Goal: Obtain resource: Download file/media

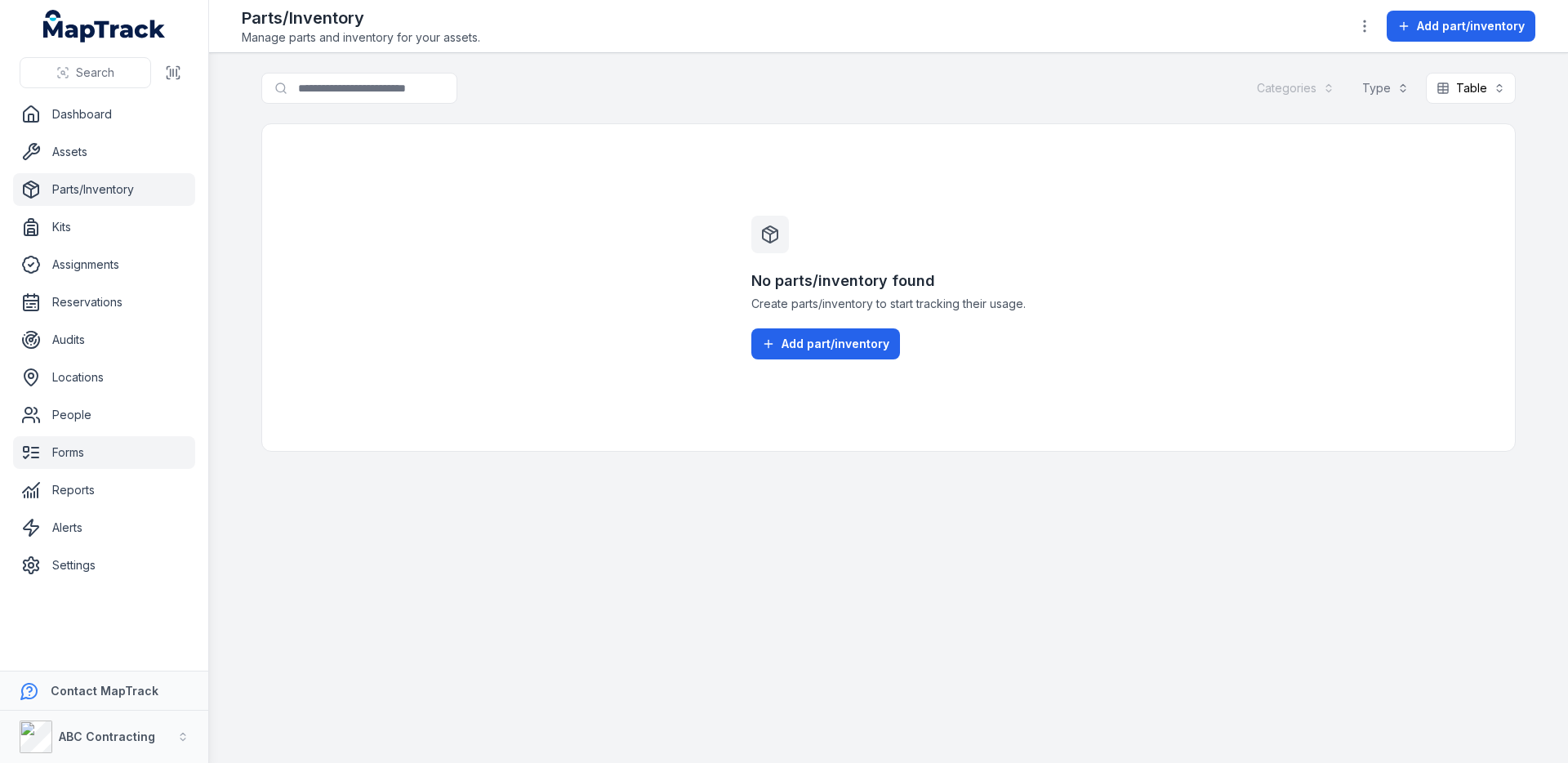
click at [117, 461] on link "Forms" at bounding box center [104, 452] width 182 height 33
click at [425, 382] on div "No parts/inventory found Create parts/inventory to start tracking their usage. …" at bounding box center [888, 288] width 1255 height 329
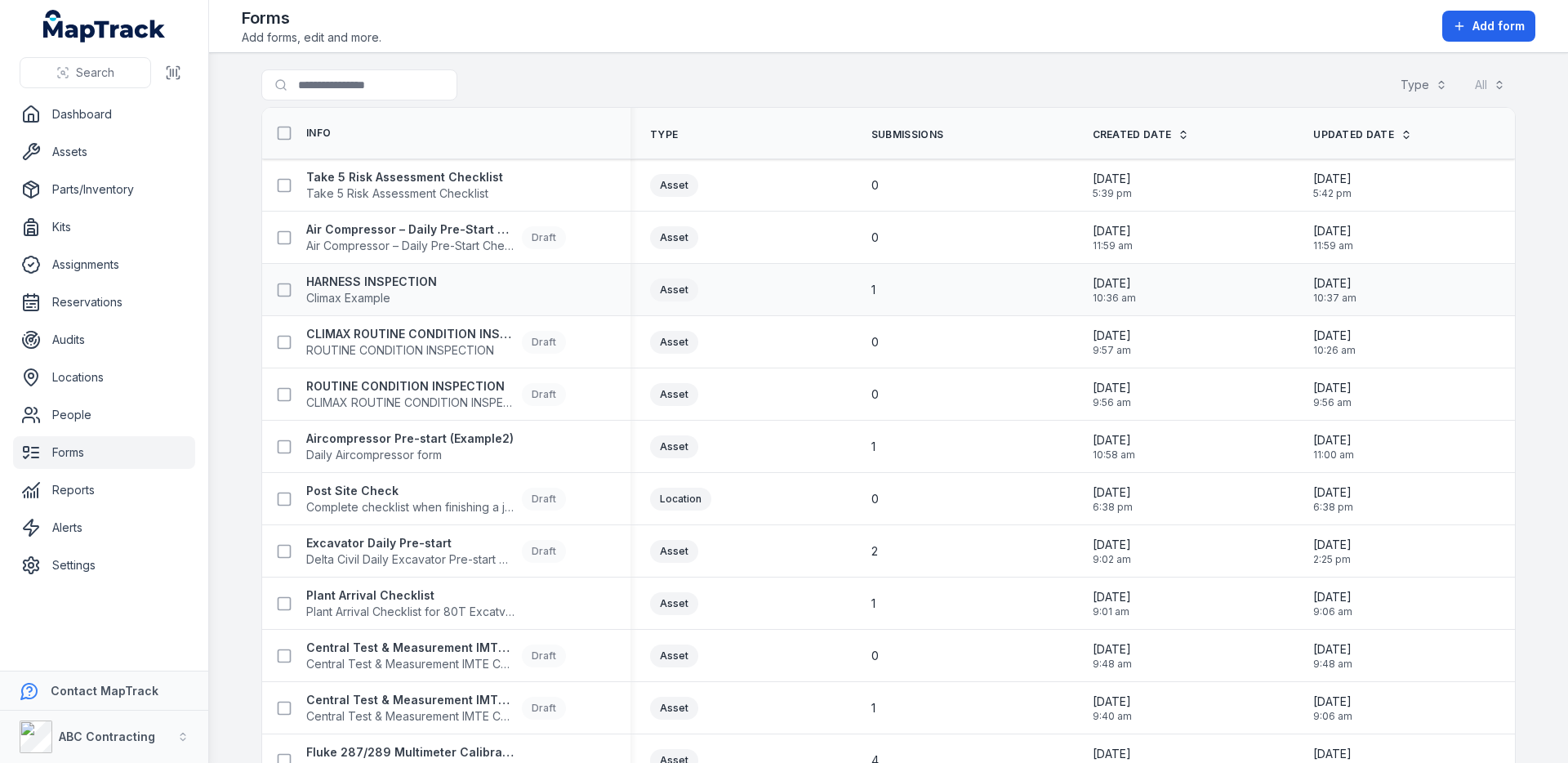
scroll to position [214, 0]
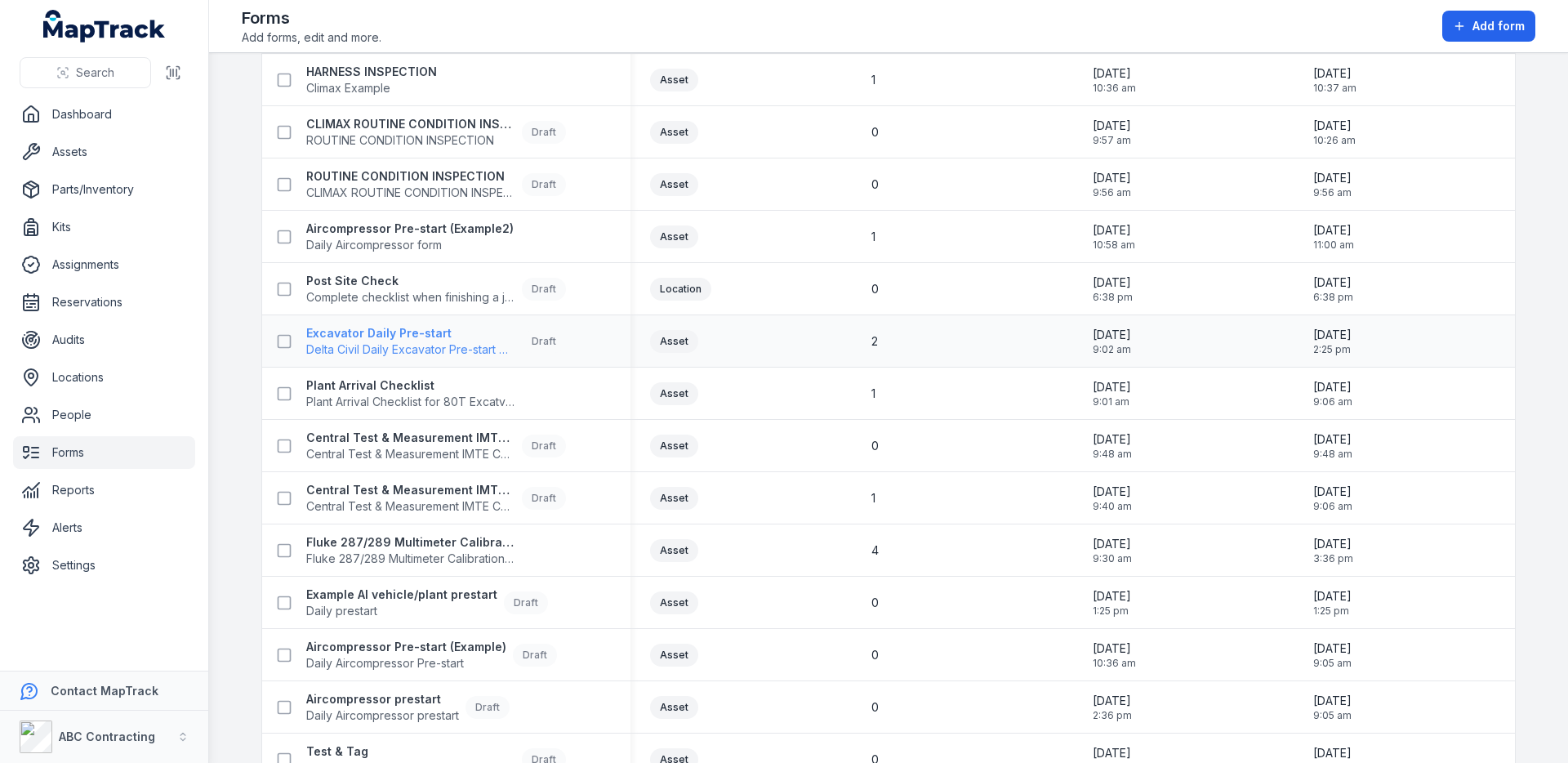
click at [455, 348] on span "Delta Civil Daily Excavator Pre-start Checklist" at bounding box center [411, 349] width 209 height 16
click at [771, 332] on div "Asset" at bounding box center [741, 342] width 182 height 23
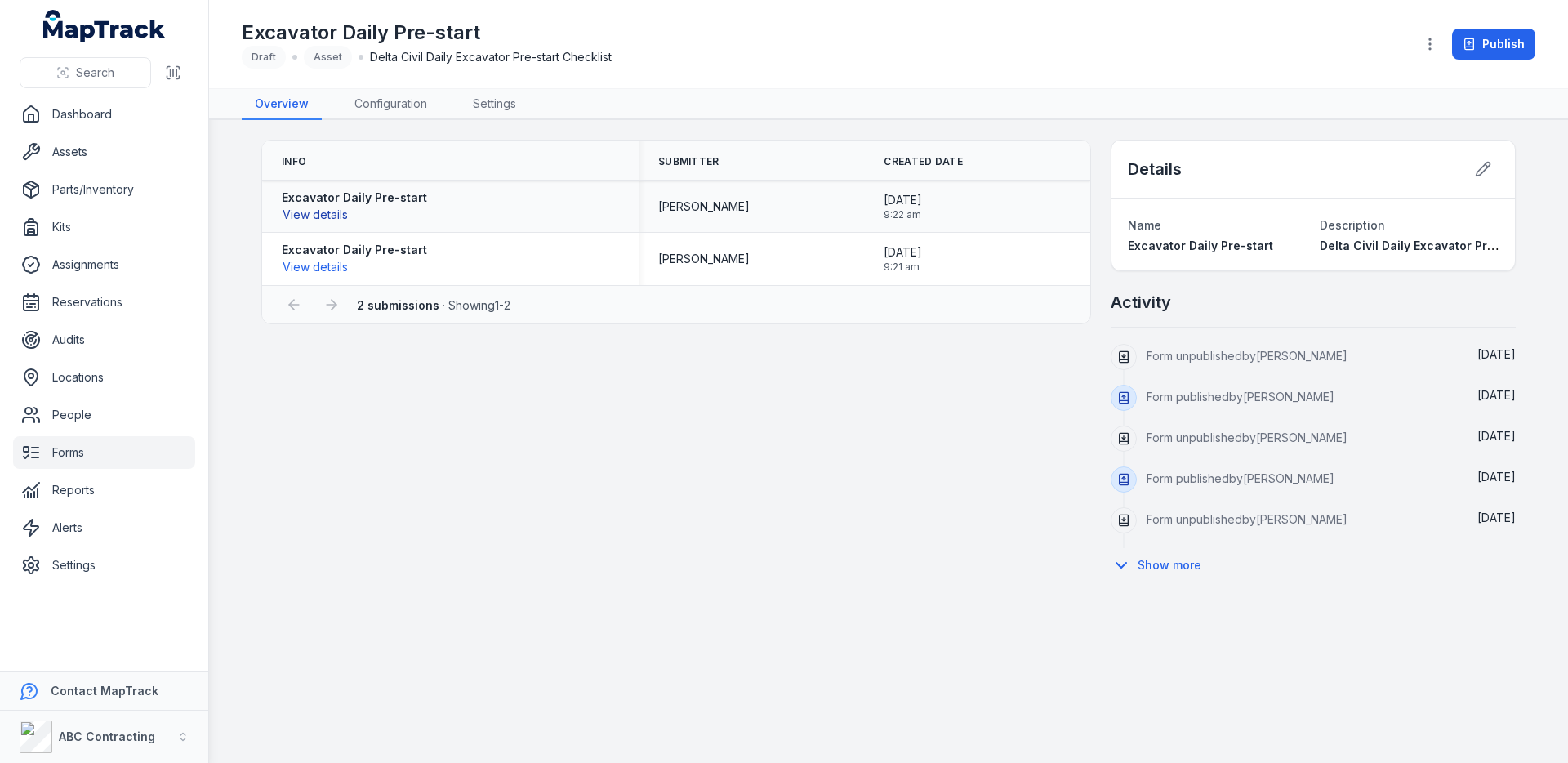
click at [337, 217] on button "View details" at bounding box center [315, 214] width 67 height 18
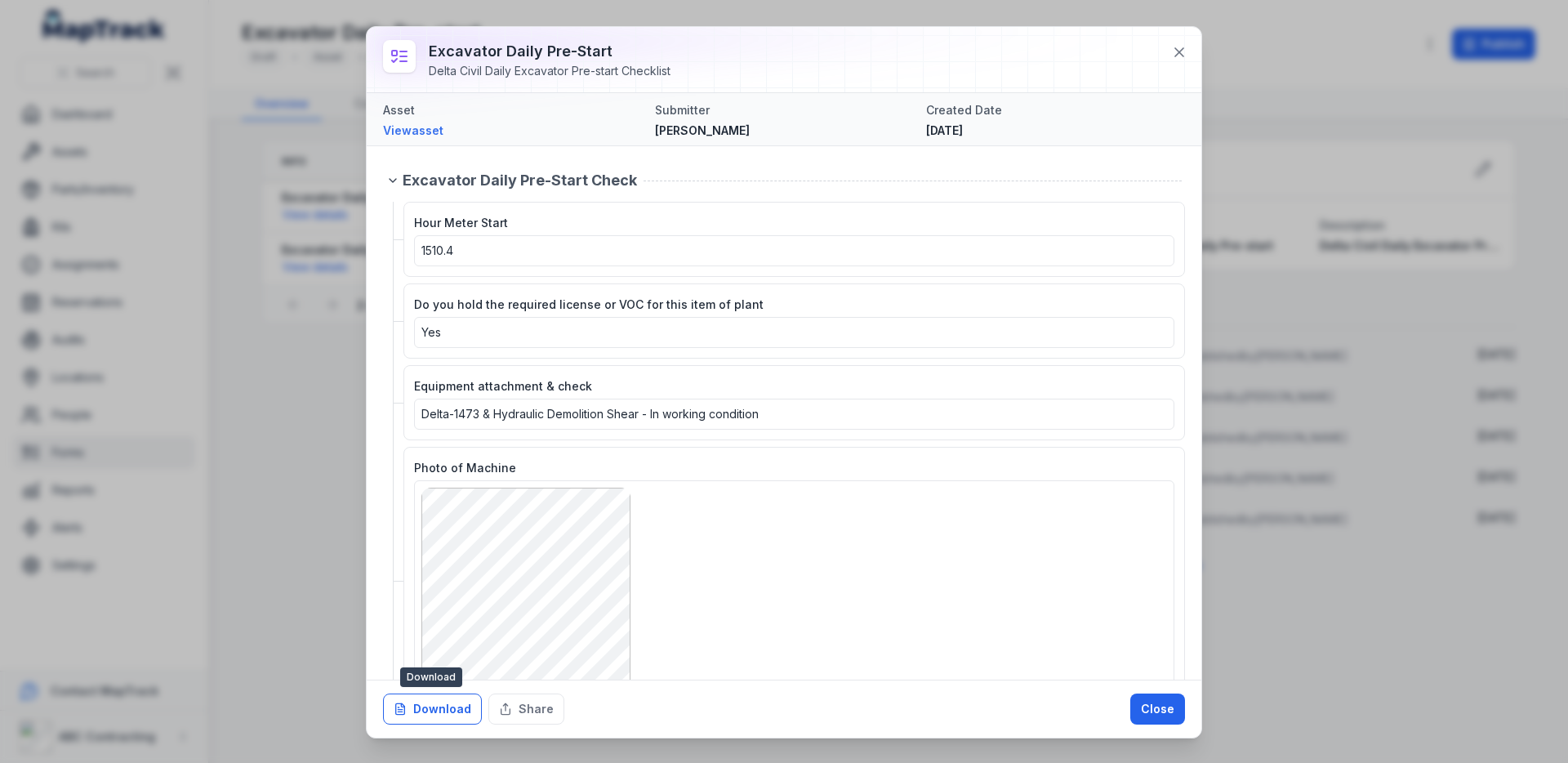
click at [441, 710] on button "Download" at bounding box center [432, 709] width 99 height 31
click at [409, 134] on link "View asset" at bounding box center [513, 130] width 259 height 16
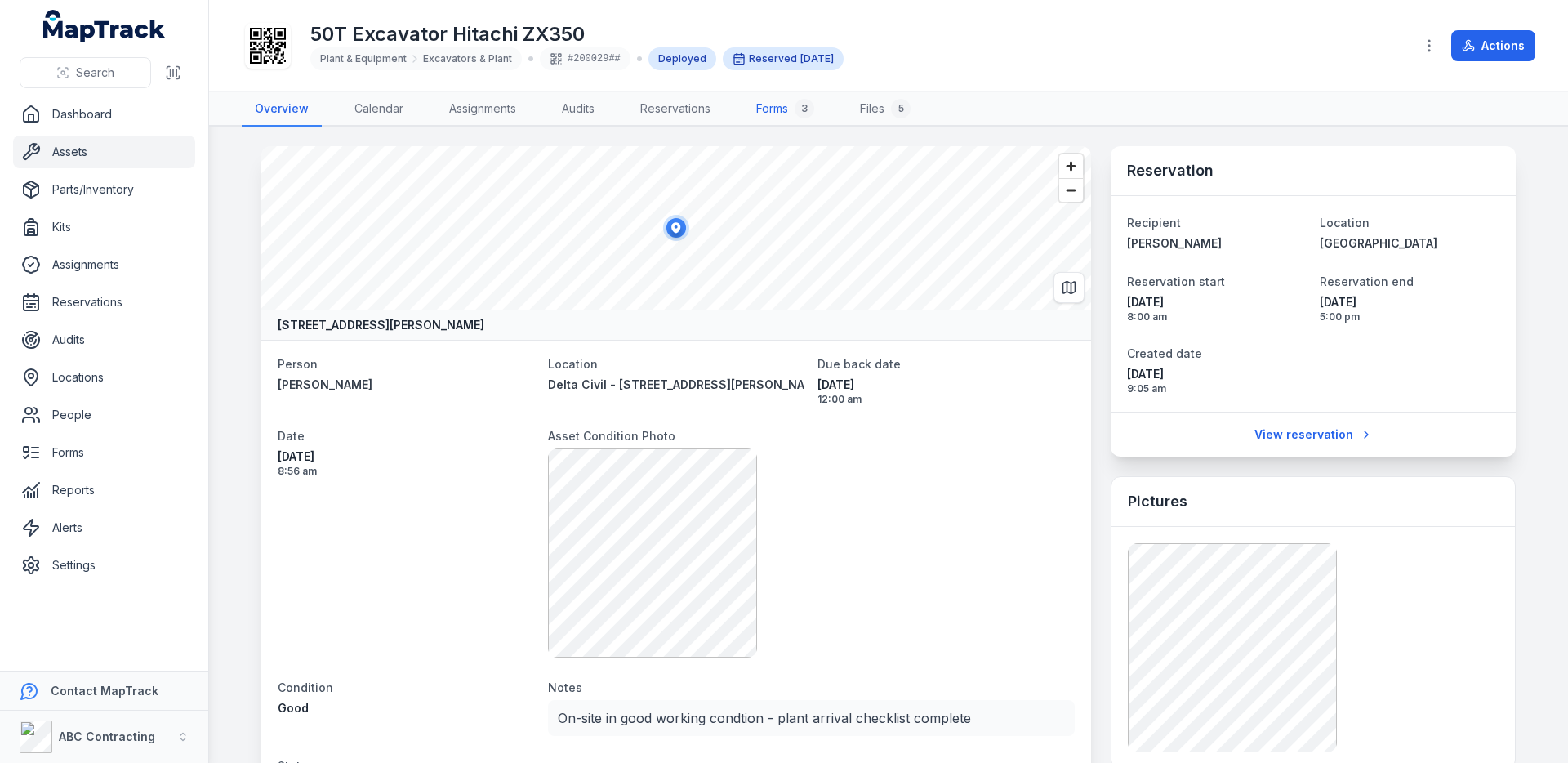
click at [773, 104] on link "Forms 3" at bounding box center [785, 109] width 84 height 34
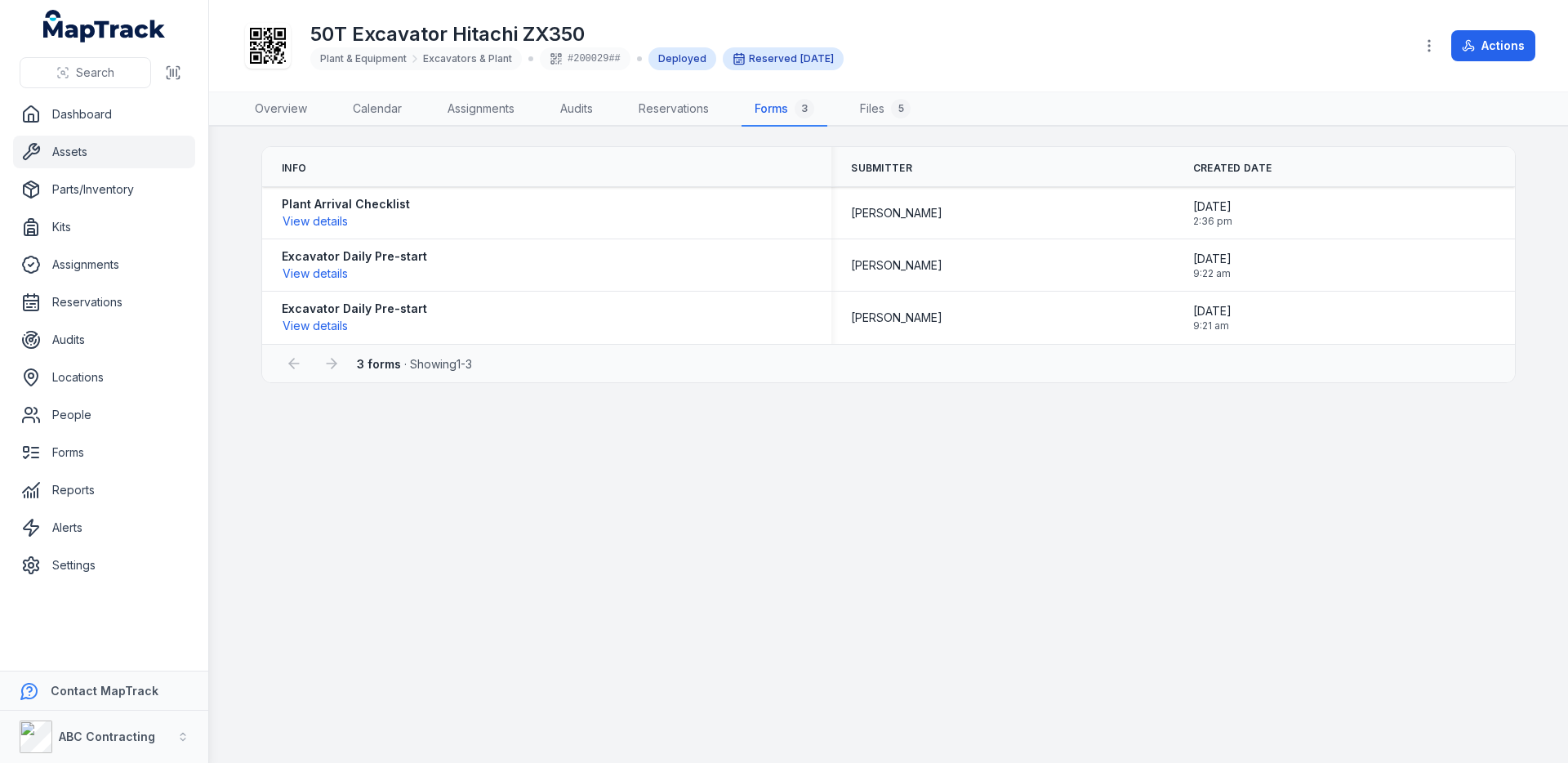
click at [497, 513] on main "Info Submitter Created Date Plant Arrival Checklist View details Jarrod Milford…" at bounding box center [888, 445] width 1359 height 637
click at [89, 196] on link "Parts/Inventory" at bounding box center [104, 189] width 182 height 33
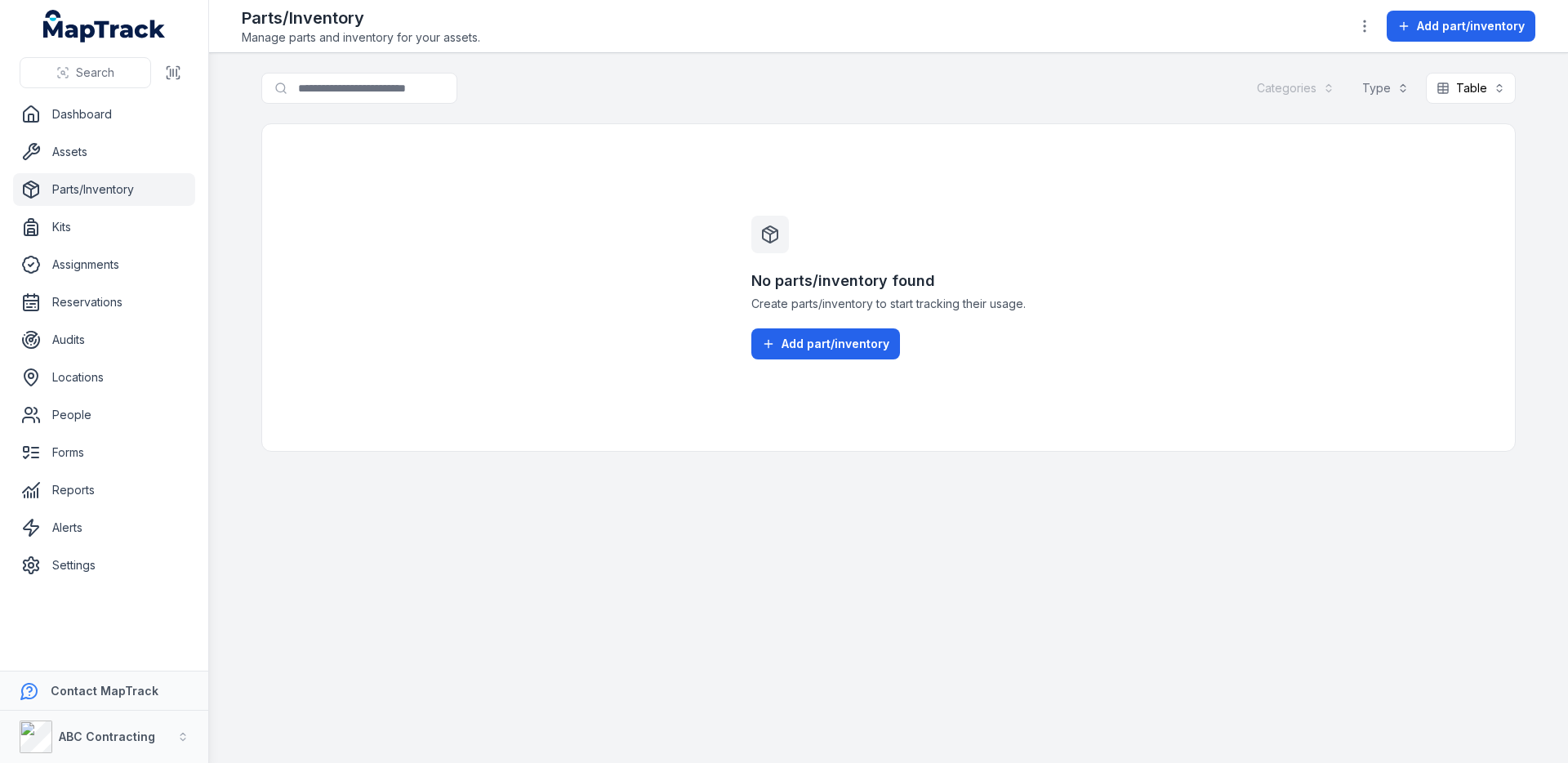
click at [605, 341] on div "No parts/inventory found Create parts/inventory to start tracking their usage. …" at bounding box center [888, 288] width 1255 height 329
click at [127, 152] on link "Assets" at bounding box center [104, 152] width 182 height 33
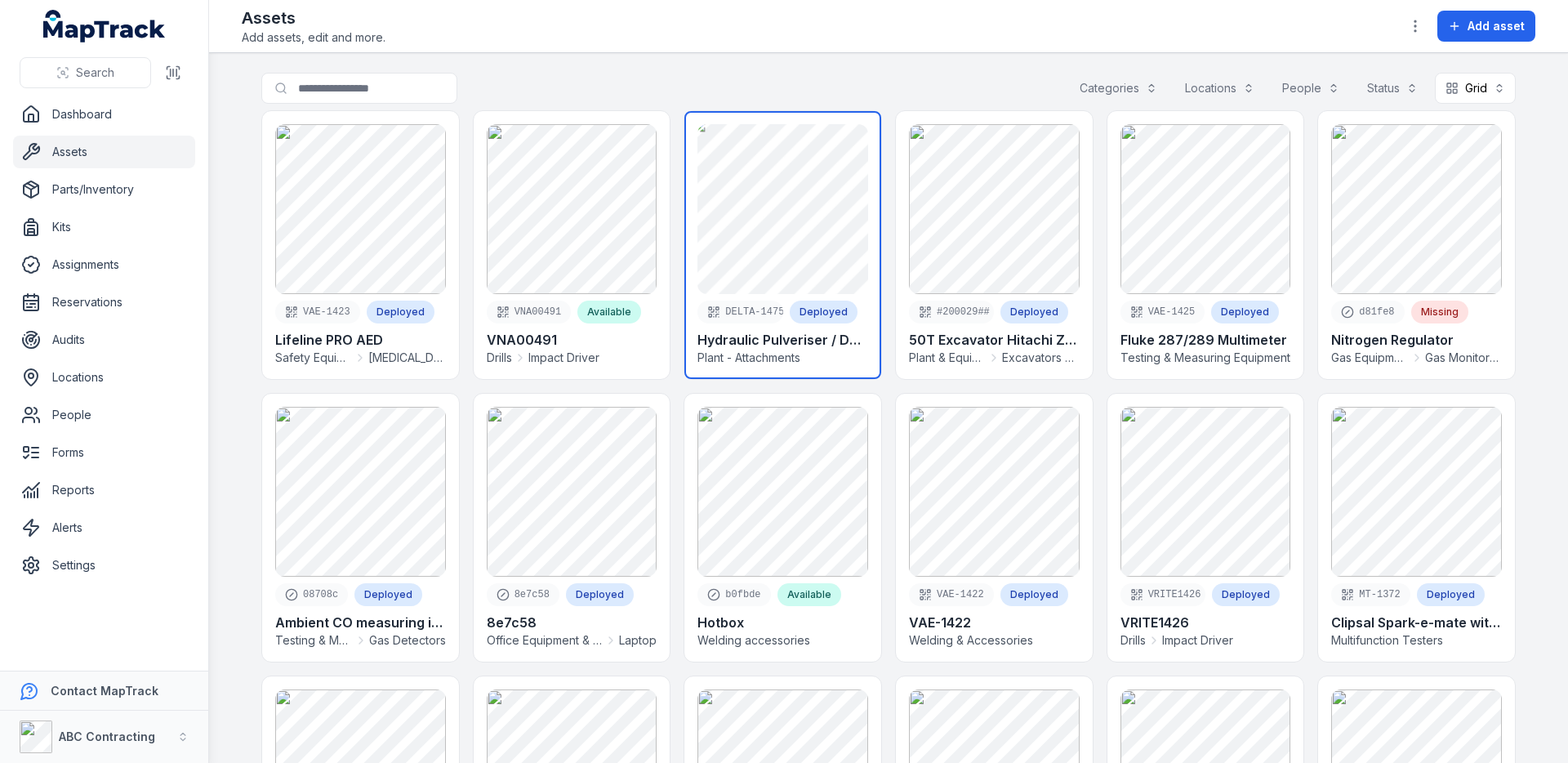
click at [763, 262] on link at bounding box center [782, 245] width 196 height 268
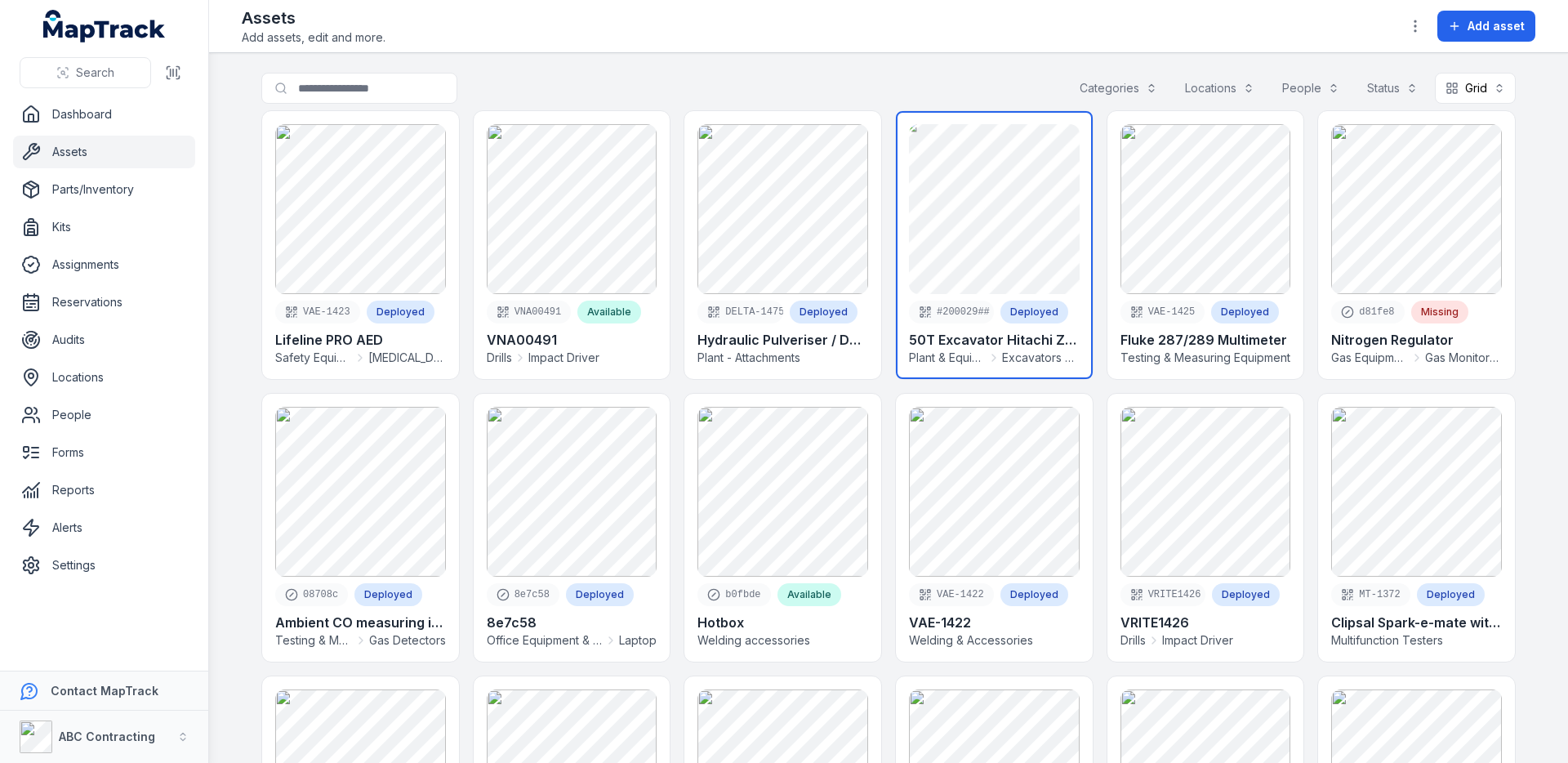
click at [944, 231] on link at bounding box center [994, 245] width 196 height 268
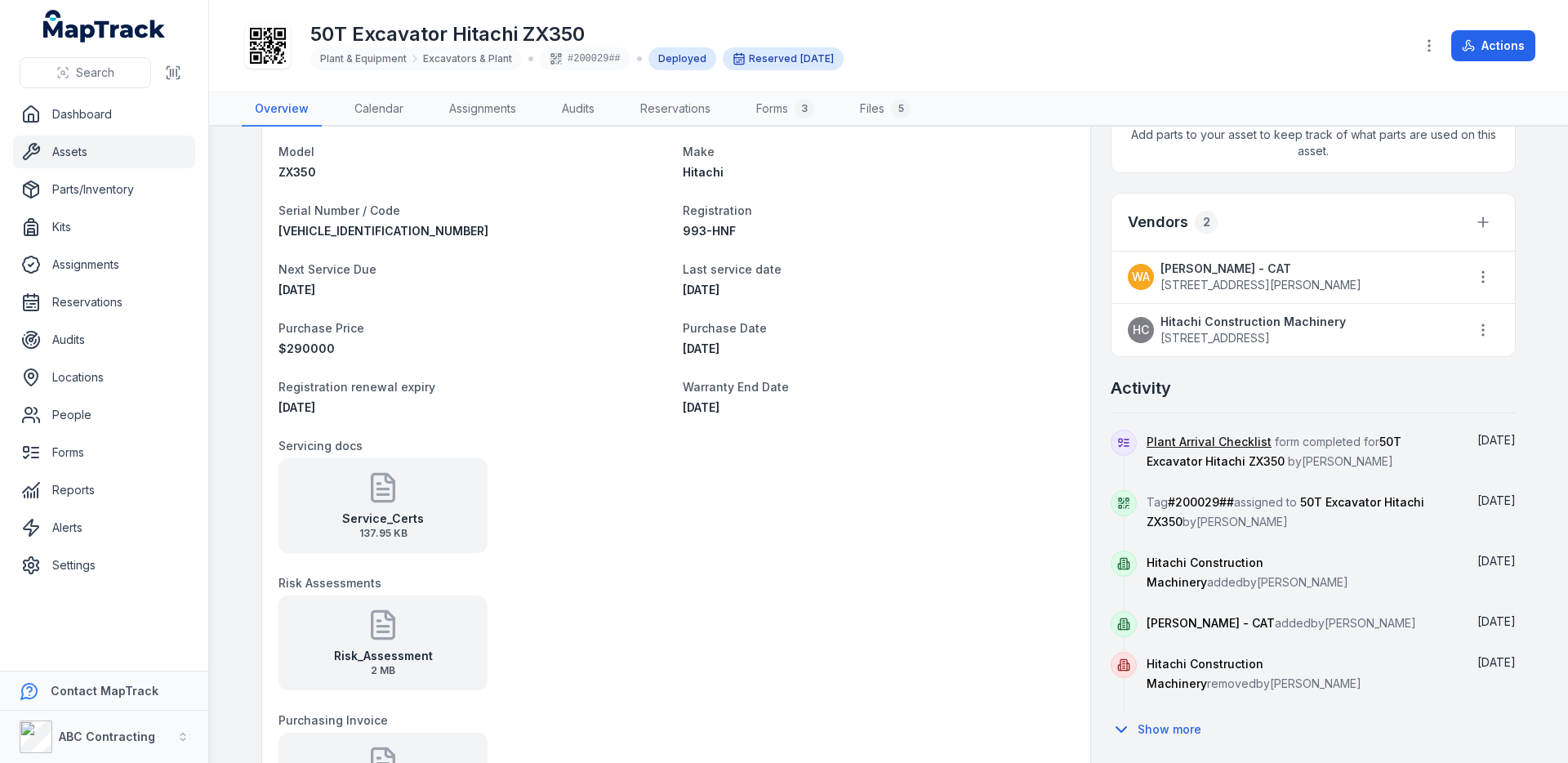
scroll to position [1002, 0]
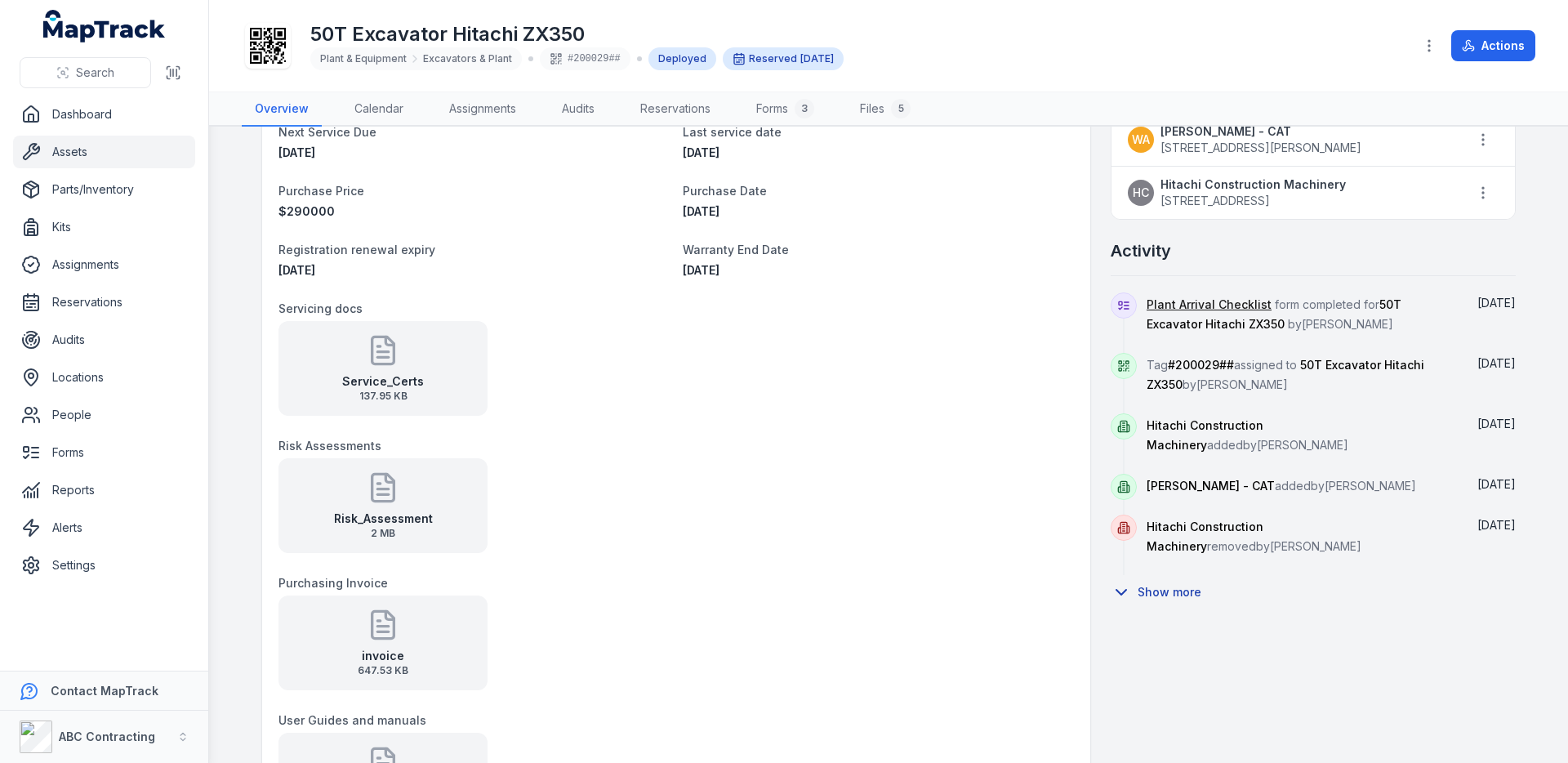
click at [1172, 586] on button "Show more" at bounding box center [1161, 592] width 101 height 34
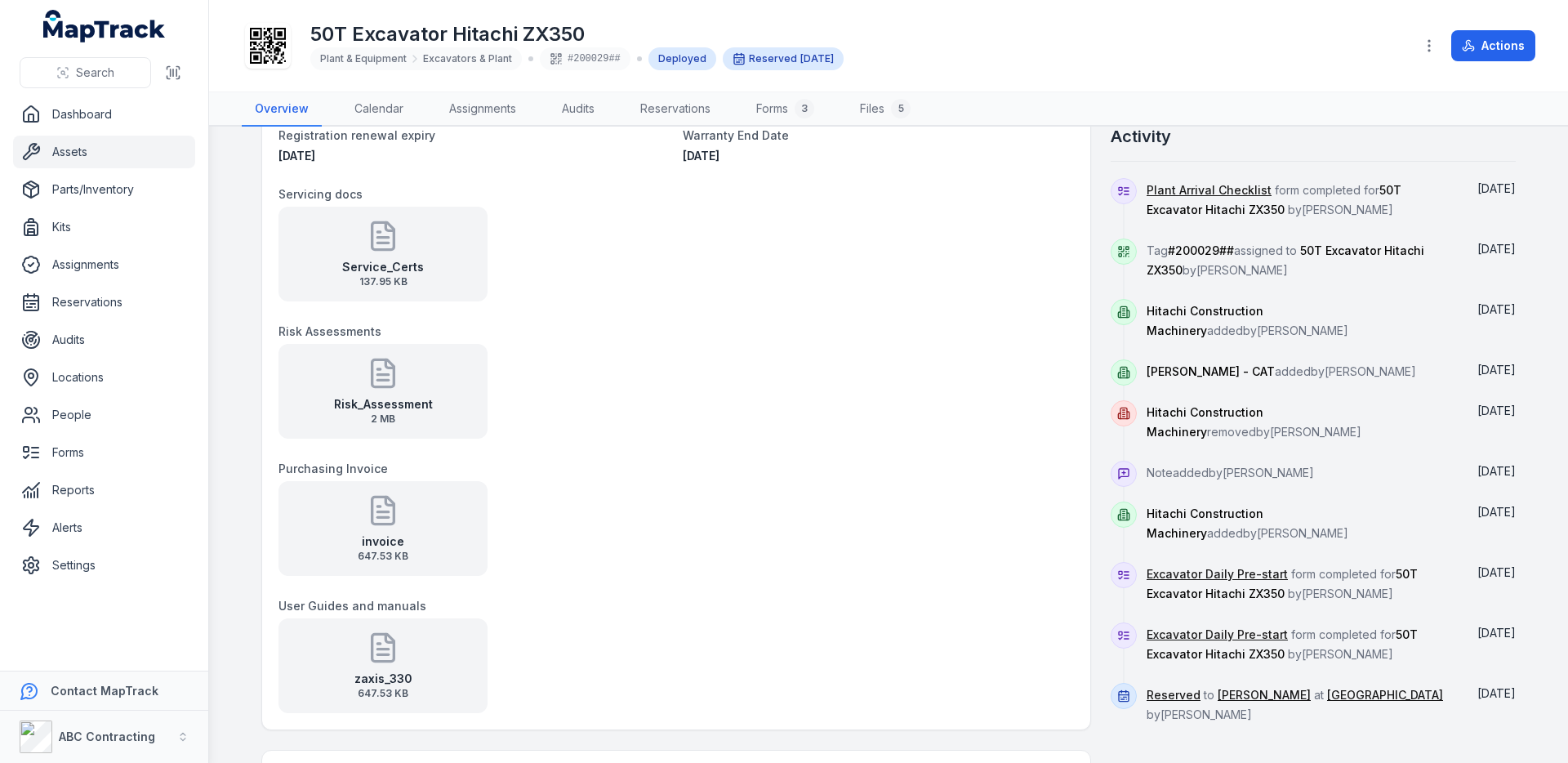
scroll to position [1116, 0]
click at [432, 390] on div "Risk_Assessment 2 MB" at bounding box center [383, 393] width 209 height 95
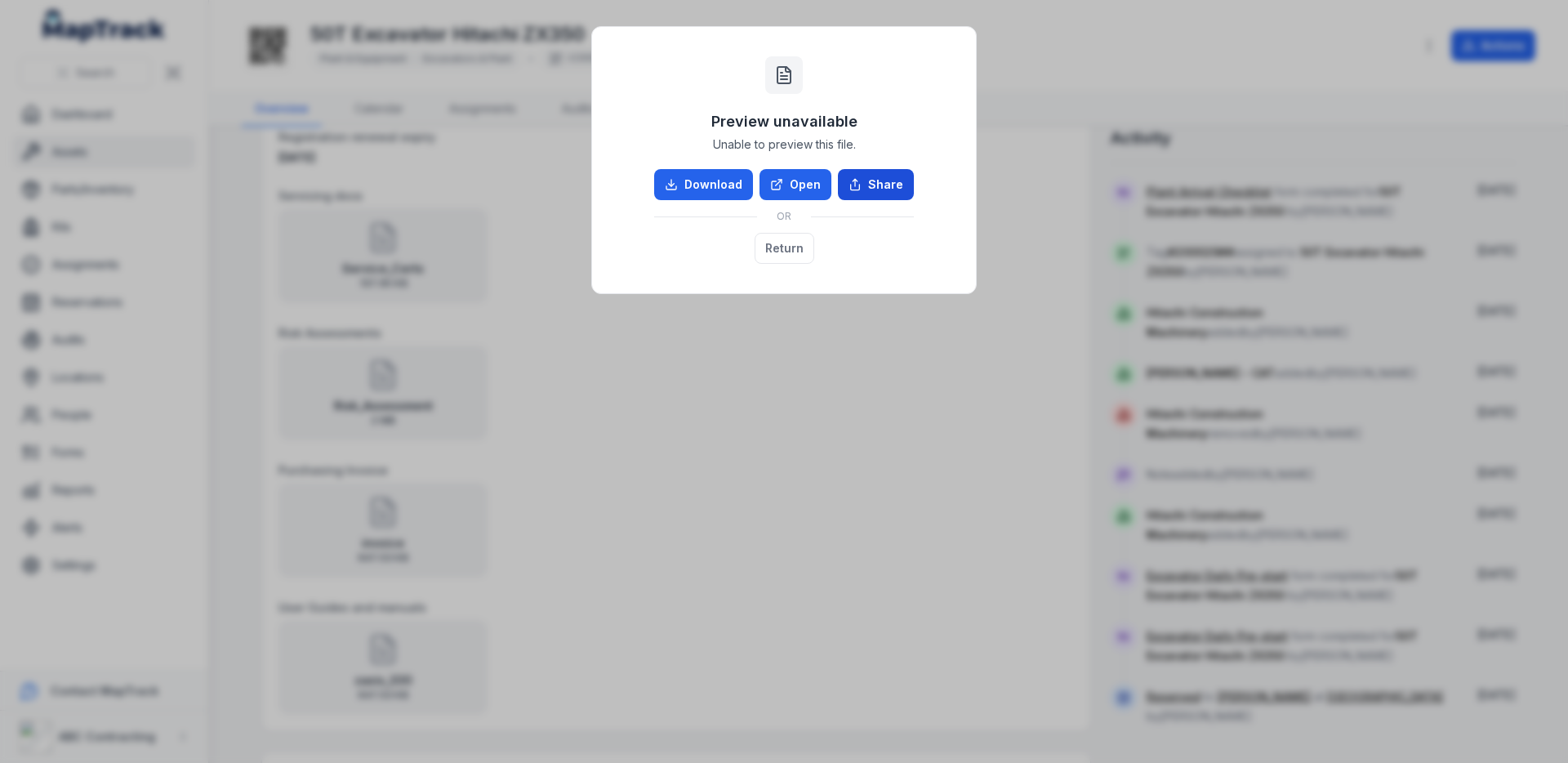
click at [856, 186] on icon at bounding box center [855, 184] width 13 height 13
click at [721, 279] on div "Preview unavailable Unable to preview this file. Download Open Share OR Return" at bounding box center [784, 160] width 384 height 266
click at [716, 174] on link "Download" at bounding box center [704, 184] width 99 height 31
click at [548, 267] on div "Preview unavailable Unable to preview this file. Download Open Share OR Return" at bounding box center [784, 382] width 1568 height 763
click at [771, 258] on button "Return" at bounding box center [784, 248] width 60 height 31
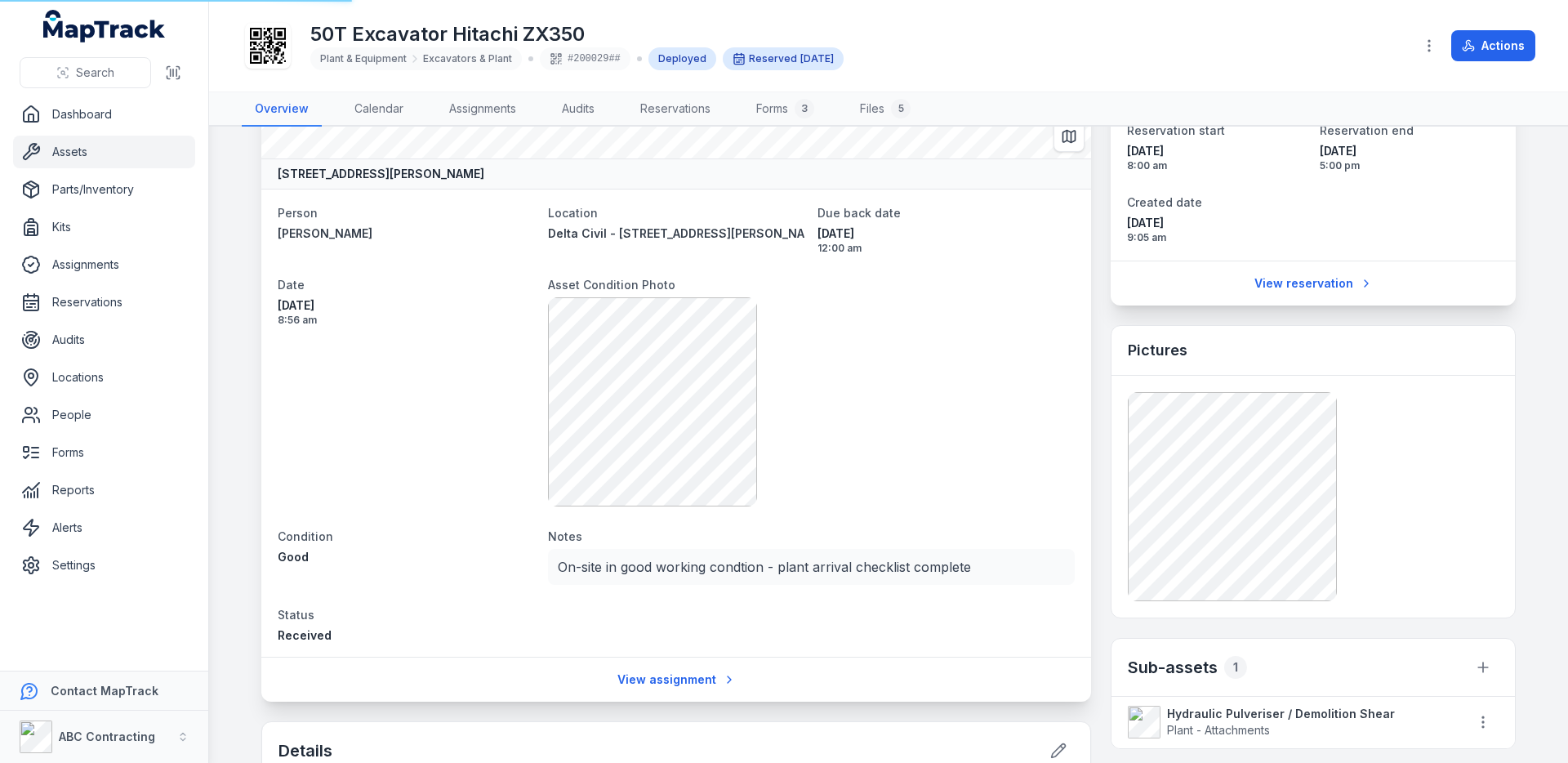
scroll to position [0, 0]
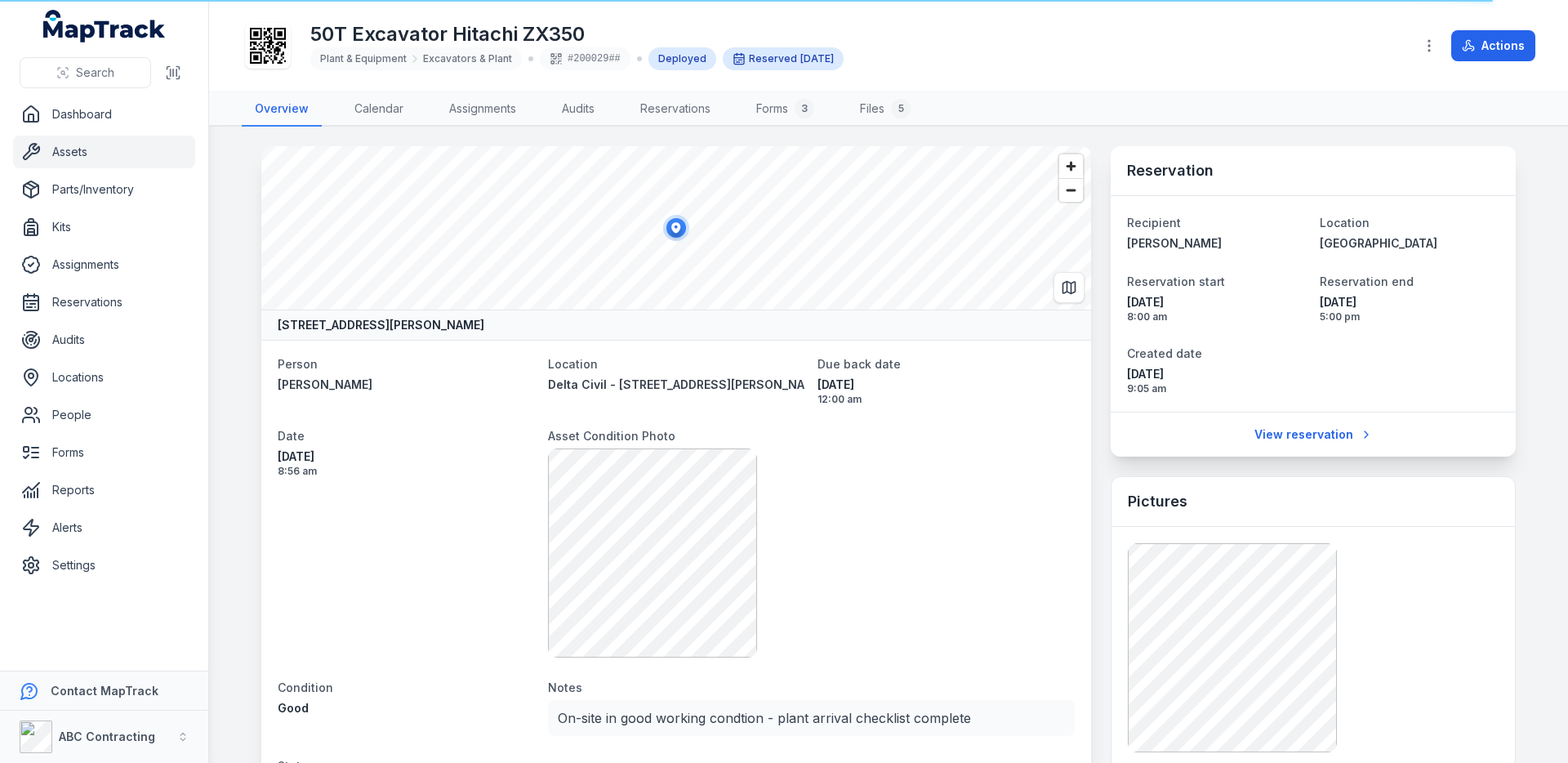
click at [68, 147] on link "Assets" at bounding box center [104, 152] width 182 height 33
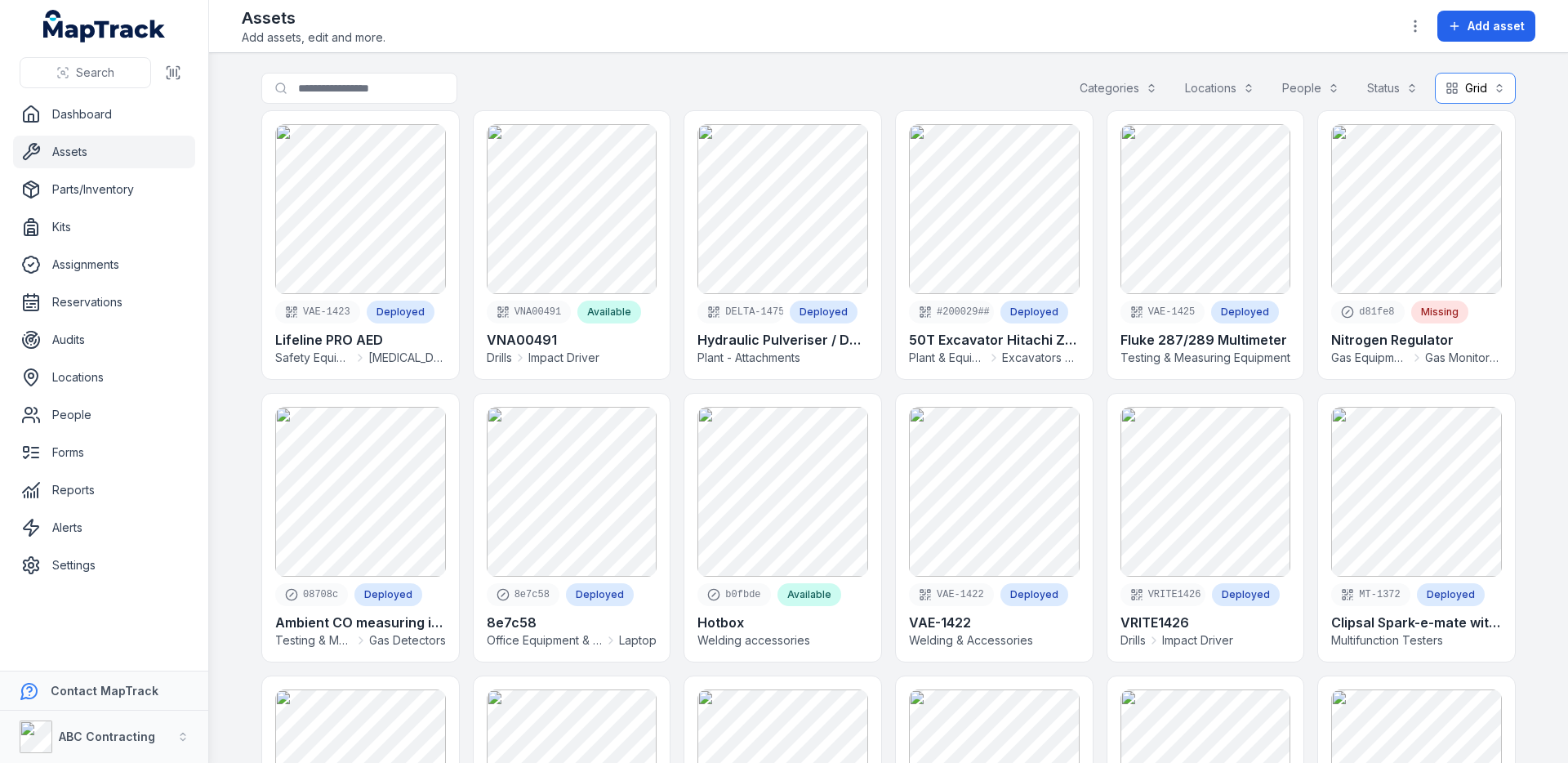
drag, startPoint x: 0, startPoint y: 0, endPoint x: 1461, endPoint y: 94, distance: 1464.0
click at [1461, 94] on button "Grid ****" at bounding box center [1475, 88] width 81 height 31
click at [1460, 120] on div "Table" at bounding box center [1464, 129] width 95 height 29
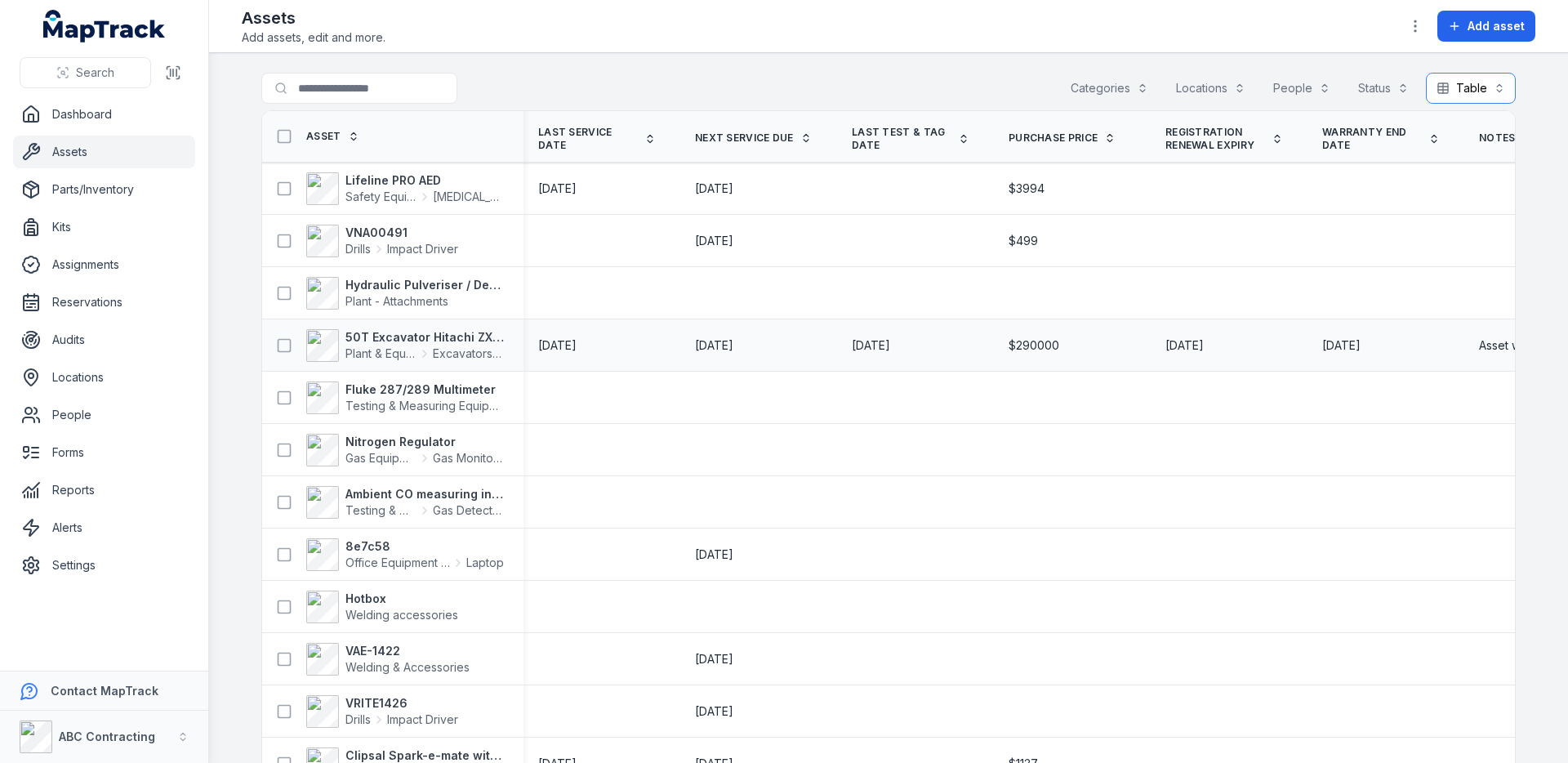
scroll to position [0, 1919]
